Goal: Task Accomplishment & Management: Manage account settings

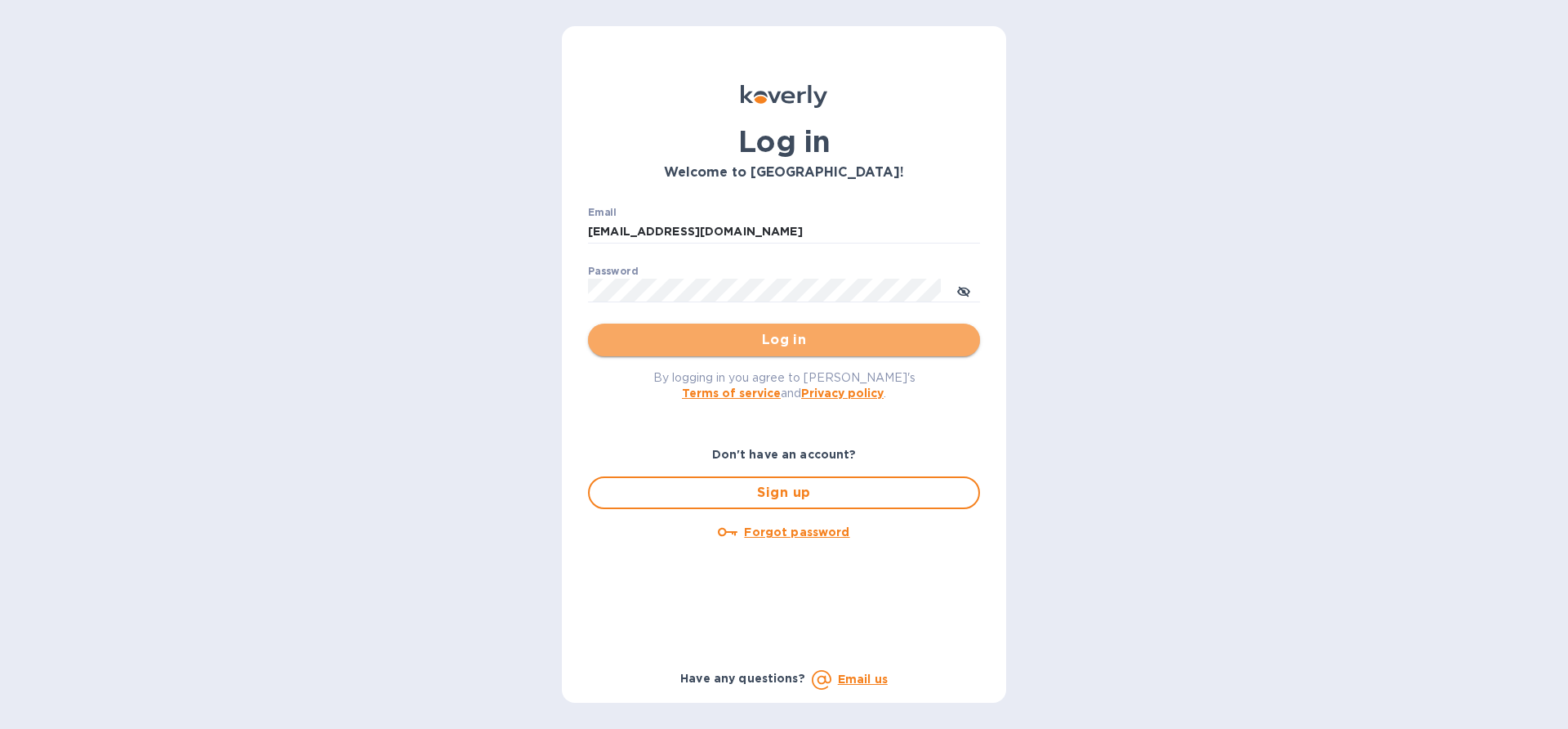
click at [773, 344] on span "Log in" at bounding box center [784, 341] width 366 height 20
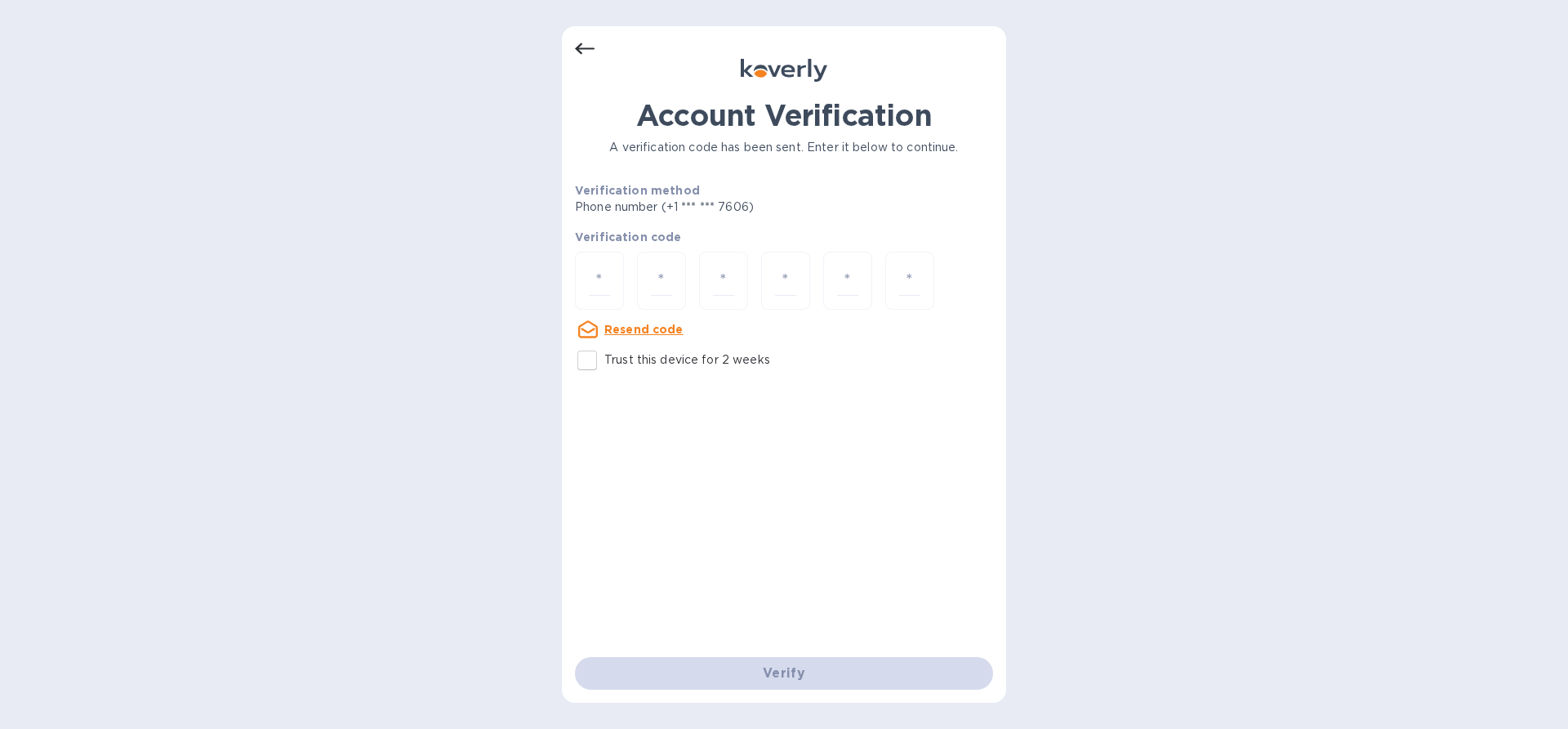
click at [650, 332] on u "Resend code" at bounding box center [644, 329] width 79 height 13
click at [603, 275] on input "number" at bounding box center [599, 281] width 21 height 30
paste input "8"
type input "8"
type input "7"
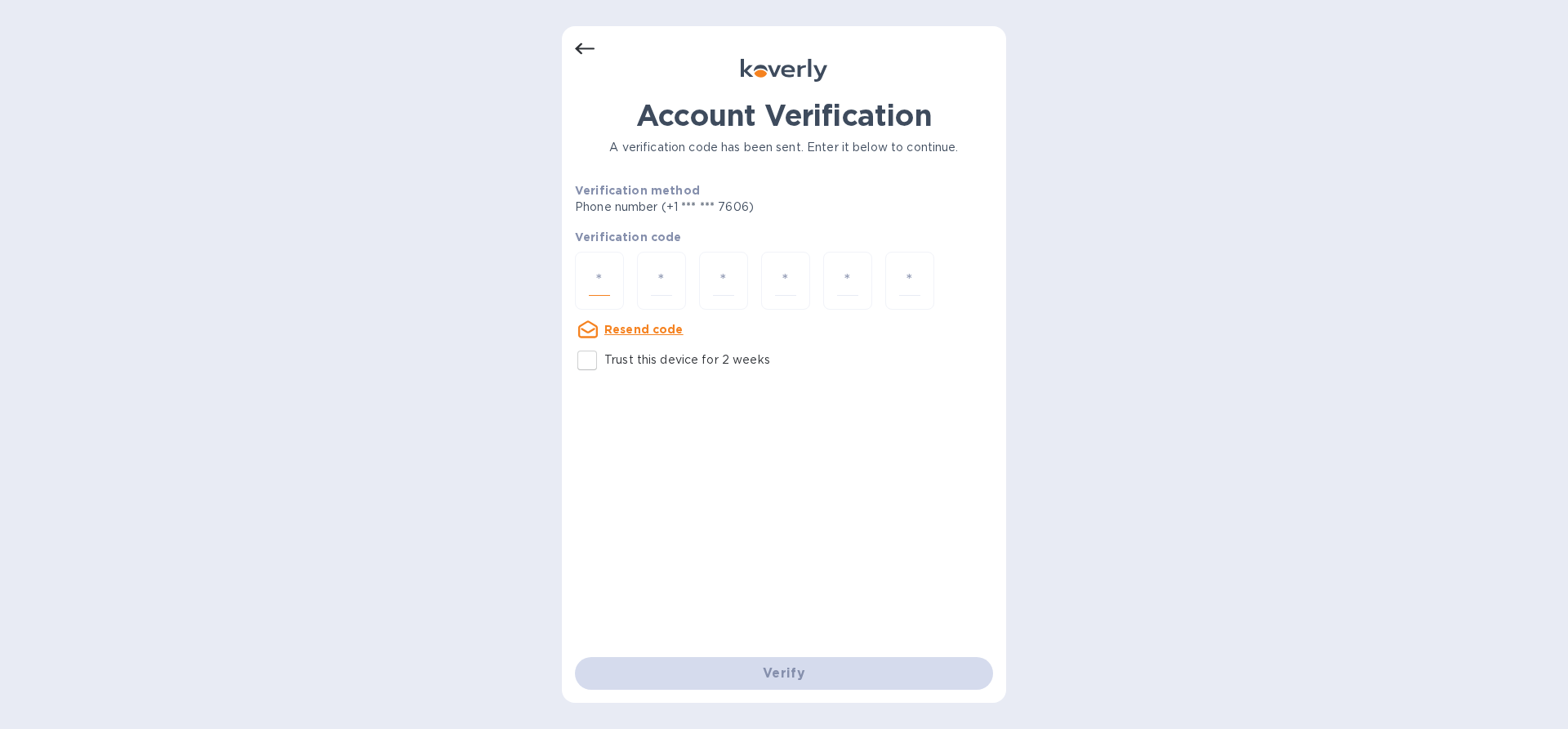
type input "1"
type input "7"
type input "6"
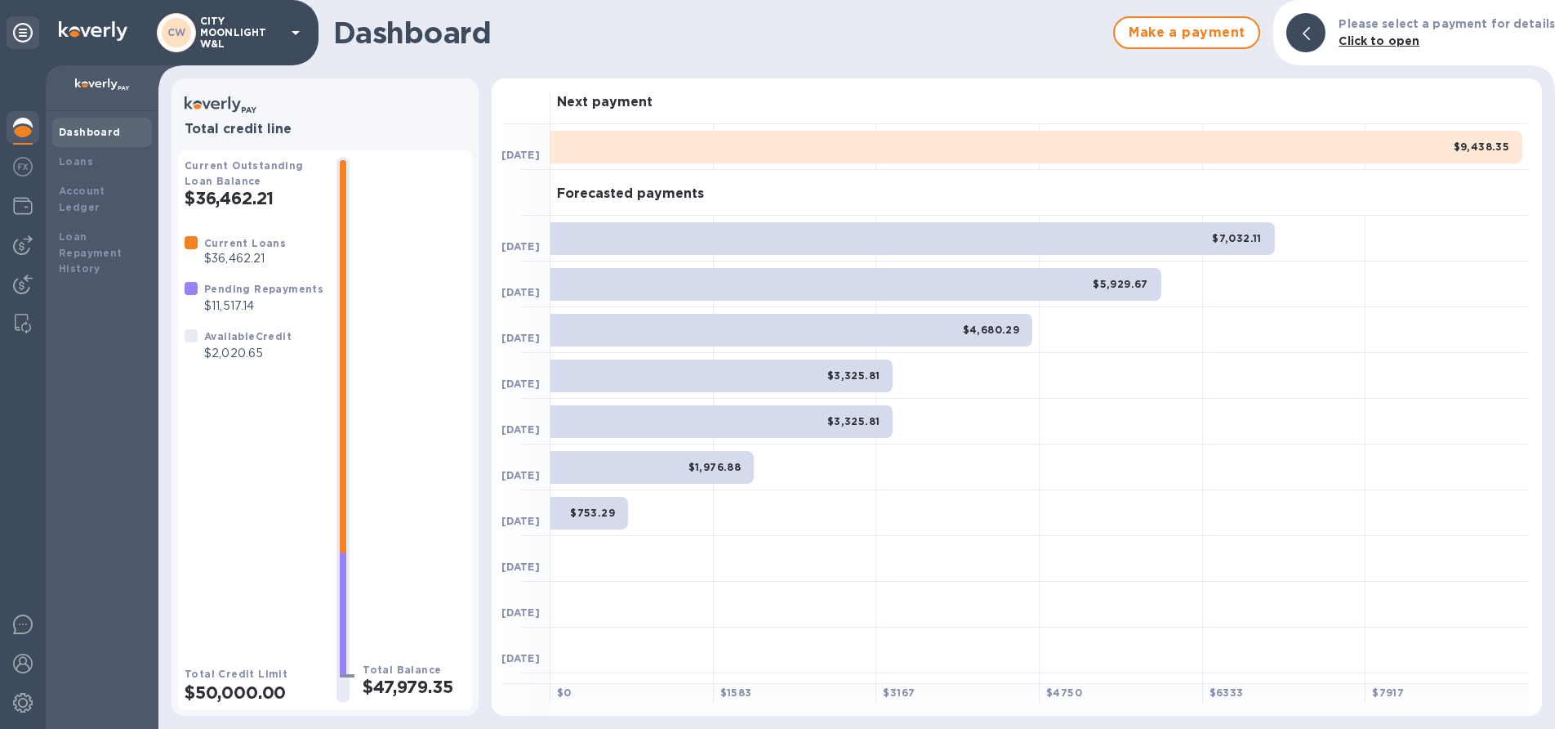
click at [243, 356] on p "$2,020.65" at bounding box center [249, 353] width 88 height 17
click at [276, 362] on p "$2,020.65" at bounding box center [249, 353] width 88 height 17
